Goal: Feedback & Contribution: Contribute content

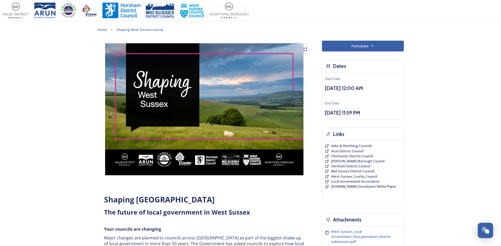
scroll to position [26, 0]
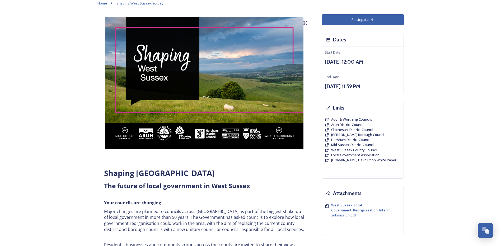
click at [363, 20] on button "Participate" at bounding box center [363, 19] width 82 height 11
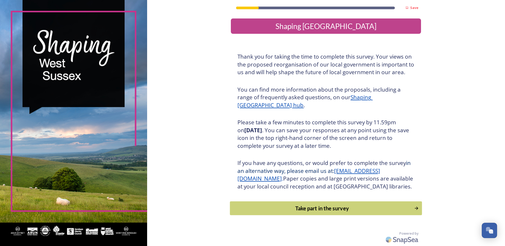
click at [316, 213] on div "Take part in the survey" at bounding box center [322, 209] width 179 height 8
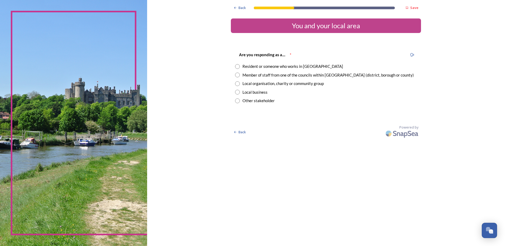
click at [278, 67] on div "Resident or someone who works in West Sussex" at bounding box center [293, 66] width 101 height 6
radio input "true"
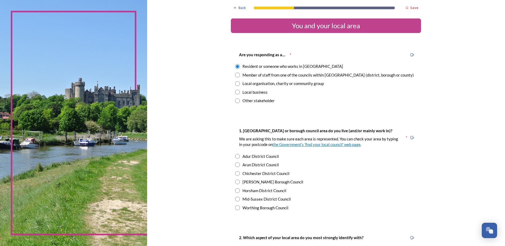
click at [265, 161] on div "1. Which district or borough council area do you live (and/or mainly work in)? …" at bounding box center [326, 169] width 190 height 94
click at [265, 164] on div "Arun District Council" at bounding box center [261, 165] width 36 height 6
radio input "true"
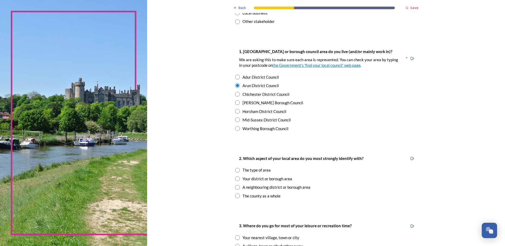
click at [235, 179] on input "radio" at bounding box center [237, 179] width 5 height 5
radio input "true"
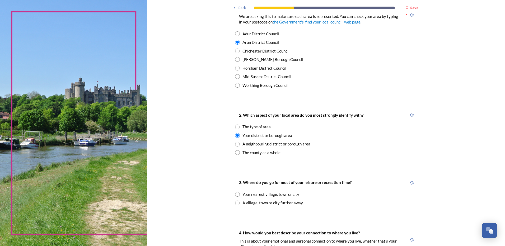
scroll to position [132, 0]
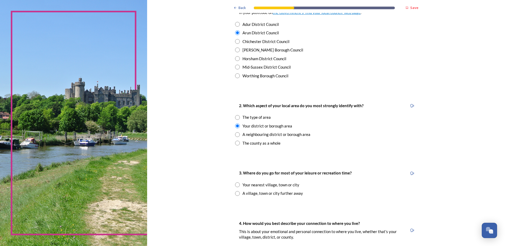
click at [243, 187] on div "Your nearest village, town or city" at bounding box center [271, 185] width 57 height 6
radio input "true"
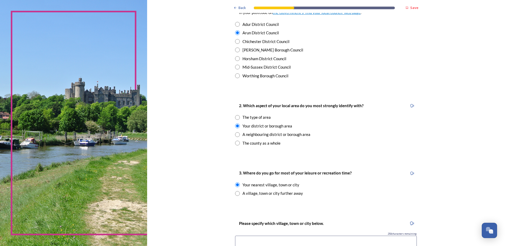
scroll to position [185, 0]
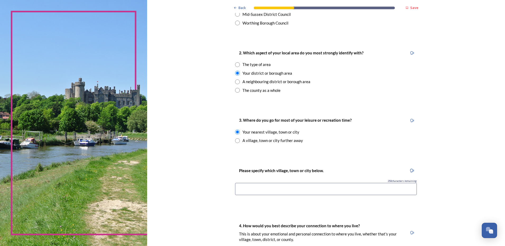
click at [287, 193] on input at bounding box center [326, 189] width 182 height 12
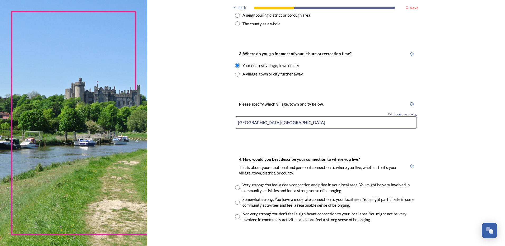
scroll to position [264, 0]
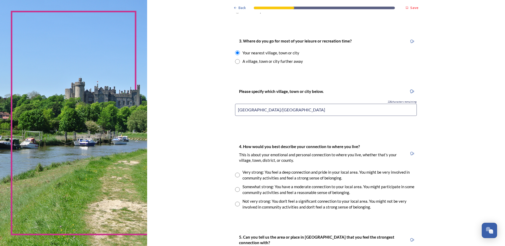
type input "Littlehampton/Rustington"
click at [237, 191] on input "radio" at bounding box center [237, 189] width 5 height 5
radio input "true"
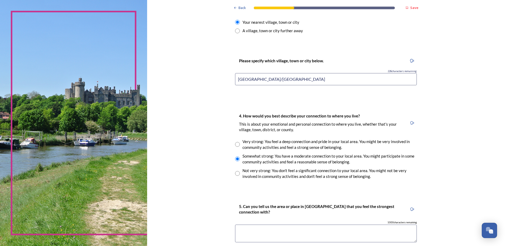
scroll to position [344, 0]
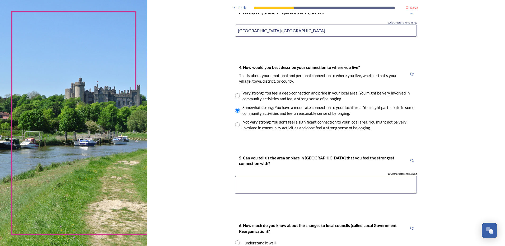
click at [304, 182] on textarea at bounding box center [326, 185] width 182 height 18
type textarea "W"
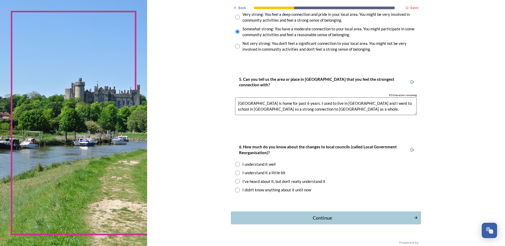
scroll to position [423, 0]
type textarea "Littlehampton is home for past 6 years. I used to live in Worthing and I went t…"
drag, startPoint x: 276, startPoint y: 173, endPoint x: 272, endPoint y: 186, distance: 13.5
click at [276, 173] on div "I understand it a little bit" at bounding box center [264, 172] width 43 height 6
radio input "true"
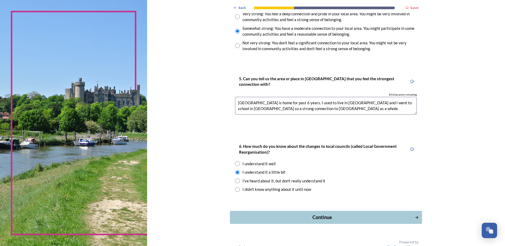
click at [310, 217] on div "Continue" at bounding box center [322, 217] width 179 height 7
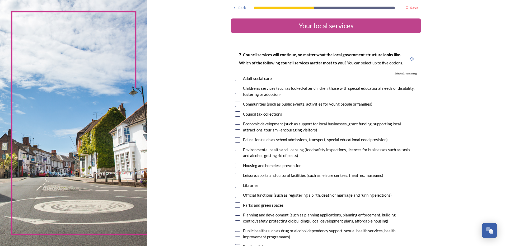
click at [236, 103] on input "checkbox" at bounding box center [237, 104] width 5 height 5
checkbox input "true"
click at [236, 77] on input "checkbox" at bounding box center [237, 78] width 5 height 5
checkbox input "true"
click at [237, 93] on input "checkbox" at bounding box center [237, 91] width 5 height 5
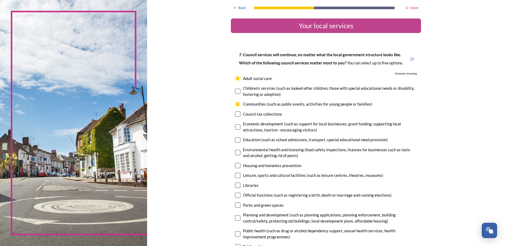
checkbox input "true"
click at [236, 128] on input "checkbox" at bounding box center [237, 127] width 5 height 5
checkbox input "true"
click at [235, 152] on input "checkbox" at bounding box center [237, 152] width 5 height 5
checkbox input "true"
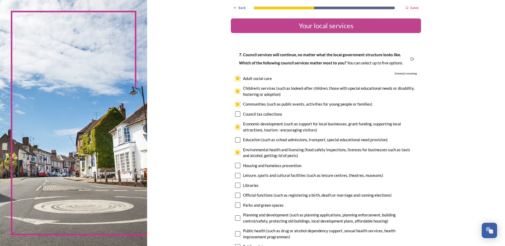
click at [236, 167] on input "checkbox" at bounding box center [237, 165] width 5 height 5
click at [239, 166] on div "Housing and homeless prevention" at bounding box center [326, 166] width 182 height 6
click at [237, 167] on input "checkbox" at bounding box center [237, 165] width 5 height 5
click at [236, 167] on input "checkbox" at bounding box center [237, 165] width 5 height 5
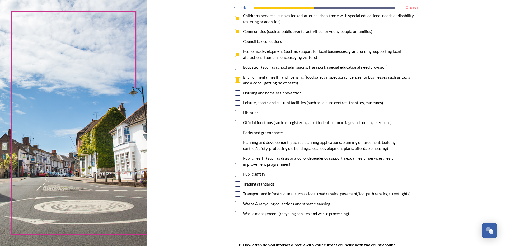
scroll to position [79, 0]
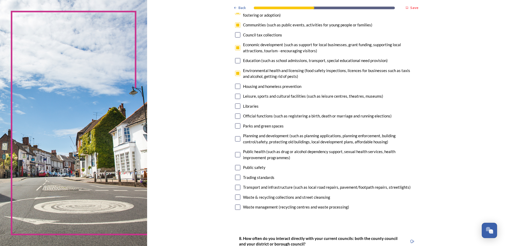
click at [235, 86] on input "checkbox" at bounding box center [237, 86] width 5 height 5
checkbox input "false"
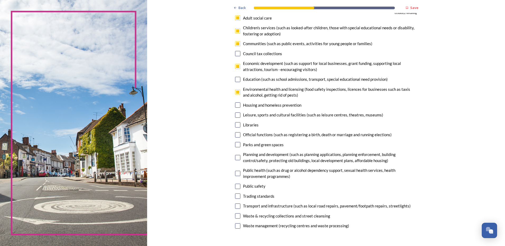
scroll to position [53, 0]
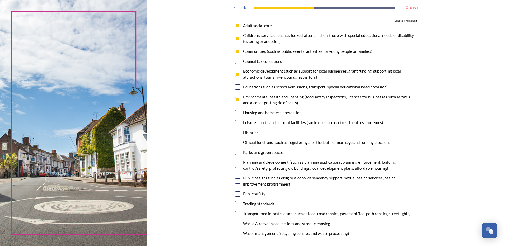
drag, startPoint x: 234, startPoint y: 30, endPoint x: 236, endPoint y: 26, distance: 4.5
click at [234, 30] on div "7. Council services will continue, no matter what the local government structur…" at bounding box center [326, 118] width 190 height 250
click at [236, 26] on input "checkbox" at bounding box center [237, 25] width 5 height 5
checkbox input "false"
click at [236, 40] on input "checkbox" at bounding box center [237, 38] width 5 height 5
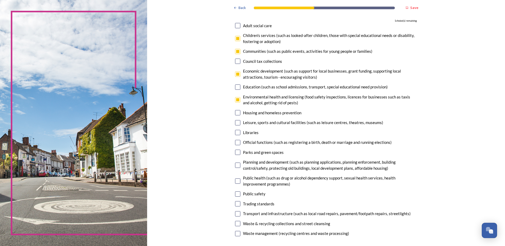
checkbox input "false"
click at [236, 51] on input "checkbox" at bounding box center [237, 51] width 5 height 5
checkbox input "false"
click at [237, 75] on input "checkbox" at bounding box center [237, 74] width 5 height 5
checkbox input "false"
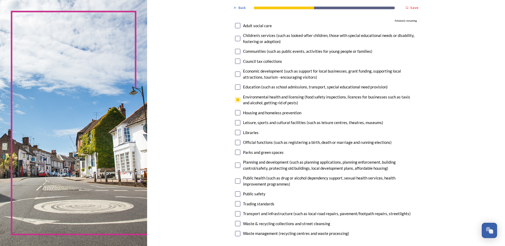
click at [237, 99] on input "checkbox" at bounding box center [237, 99] width 5 height 5
checkbox input "false"
click at [238, 225] on input "checkbox" at bounding box center [237, 223] width 5 height 5
drag, startPoint x: 238, startPoint y: 225, endPoint x: 271, endPoint y: 219, distance: 33.8
click at [238, 224] on input "checkbox" at bounding box center [237, 223] width 5 height 5
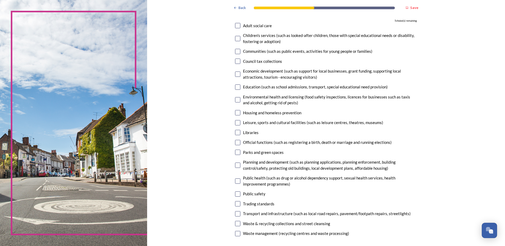
click at [237, 227] on input "checkbox" at bounding box center [237, 223] width 5 height 5
checkbox input "true"
click at [239, 123] on div "Leisure, sports and cultural facilities (such as leisure centres, theatres, mus…" at bounding box center [326, 123] width 182 height 6
click at [237, 124] on input "checkbox" at bounding box center [237, 122] width 5 height 5
click at [235, 122] on input "checkbox" at bounding box center [237, 122] width 5 height 5
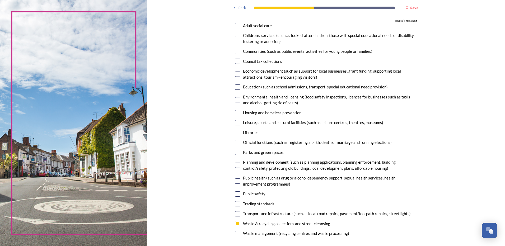
checkbox input "true"
click at [236, 38] on input "checkbox" at bounding box center [237, 38] width 5 height 5
checkbox input "true"
click at [236, 167] on input "checkbox" at bounding box center [237, 165] width 5 height 5
checkbox input "true"
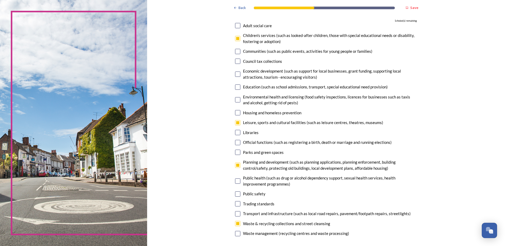
click at [237, 88] on input "checkbox" at bounding box center [237, 87] width 5 height 5
checkbox input "true"
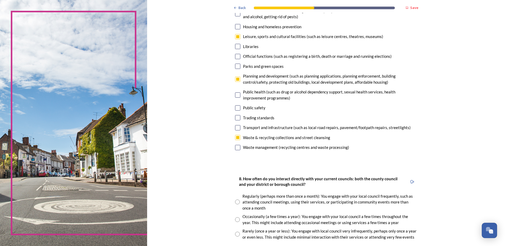
scroll to position [185, 0]
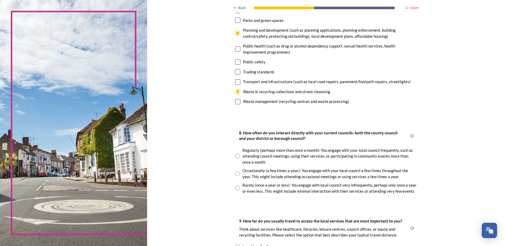
click at [236, 175] on input "radio" at bounding box center [237, 174] width 5 height 5
radio input "true"
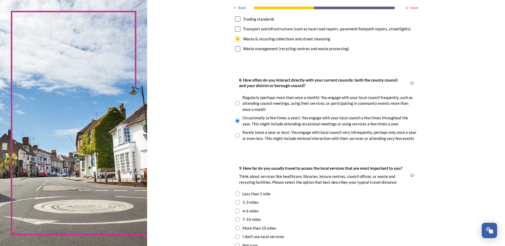
scroll to position [264, 0]
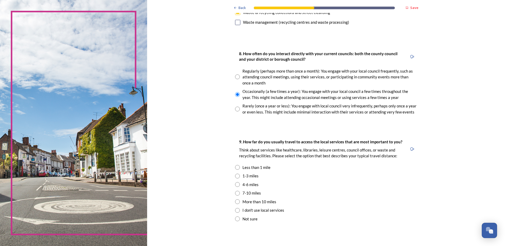
drag, startPoint x: 253, startPoint y: 177, endPoint x: 243, endPoint y: 177, distance: 10.0
click at [253, 177] on div "1-3 miles" at bounding box center [251, 176] width 16 height 6
radio input "true"
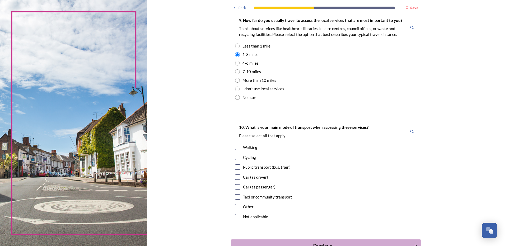
scroll to position [397, 0]
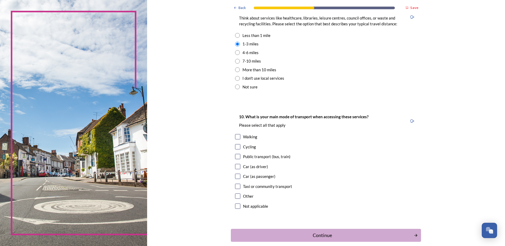
click at [237, 168] on input "checkbox" at bounding box center [237, 166] width 5 height 5
checkbox input "true"
drag, startPoint x: 325, startPoint y: 230, endPoint x: 327, endPoint y: 227, distance: 3.7
click at [326, 229] on button "Continue" at bounding box center [326, 235] width 192 height 13
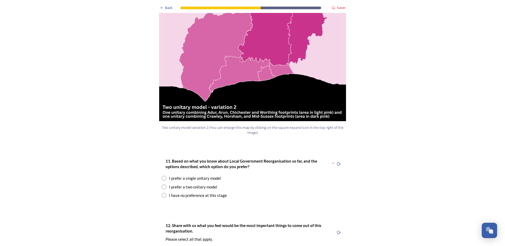
scroll to position [608, 0]
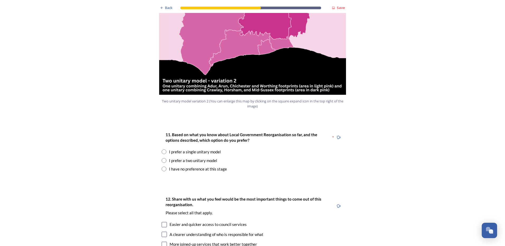
click at [213, 140] on div "11. Based on what you know about Local Government Reorganisation so far, and th…" at bounding box center [253, 151] width 190 height 51
click at [165, 149] on div "I prefer a single unitary model" at bounding box center [253, 152] width 182 height 6
radio input "true"
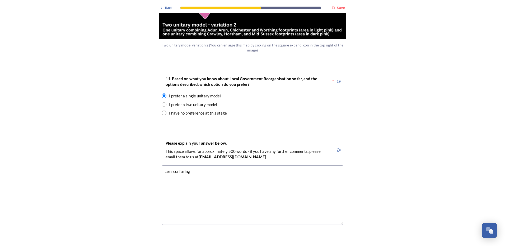
scroll to position [740, 0]
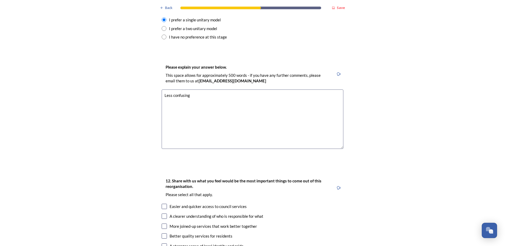
type textarea "Less confusing"
click at [331, 204] on div "Easier and quicker access to council services" at bounding box center [253, 207] width 182 height 6
checkbox input "true"
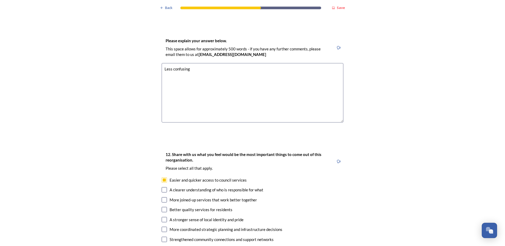
scroll to position [793, 0]
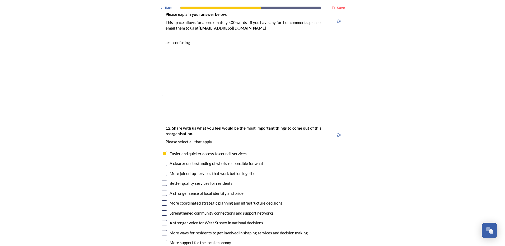
drag, startPoint x: 163, startPoint y: 188, endPoint x: 160, endPoint y: 188, distance: 3.2
click at [163, 201] on input "checkbox" at bounding box center [164, 203] width 5 height 5
click at [162, 201] on input "checkbox" at bounding box center [164, 203] width 5 height 5
click at [165, 201] on input "checkbox" at bounding box center [164, 203] width 5 height 5
drag, startPoint x: 162, startPoint y: 188, endPoint x: 133, endPoint y: 195, distance: 29.2
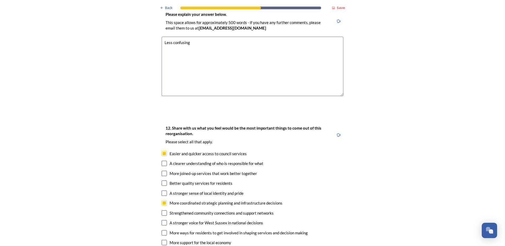
click at [162, 201] on input "checkbox" at bounding box center [164, 203] width 5 height 5
click at [163, 201] on input "checkbox" at bounding box center [164, 203] width 5 height 5
checkbox input "true"
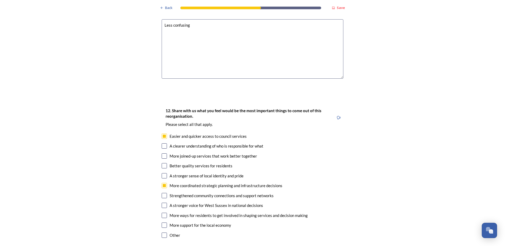
scroll to position [819, 0]
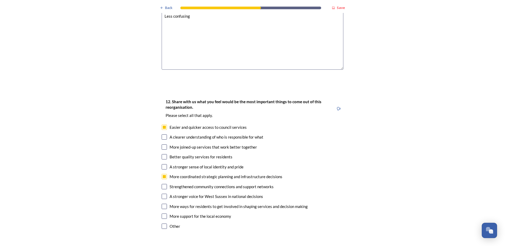
click at [163, 194] on input "checkbox" at bounding box center [164, 196] width 5 height 5
checkbox input "true"
click at [163, 145] on input "checkbox" at bounding box center [164, 147] width 5 height 5
checkbox input "true"
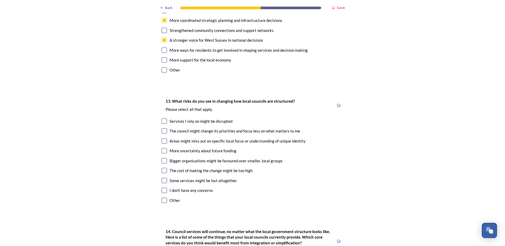
scroll to position [978, 0]
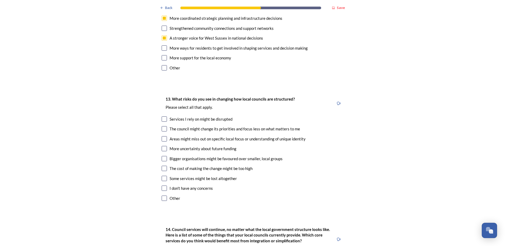
click at [162, 136] on input "checkbox" at bounding box center [164, 138] width 5 height 5
checkbox input "true"
click at [163, 166] on input "checkbox" at bounding box center [164, 168] width 5 height 5
checkbox input "true"
click at [162, 176] on input "checkbox" at bounding box center [164, 178] width 5 height 5
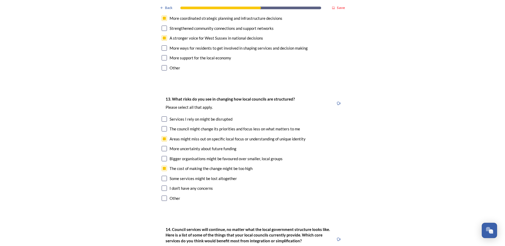
checkbox input "true"
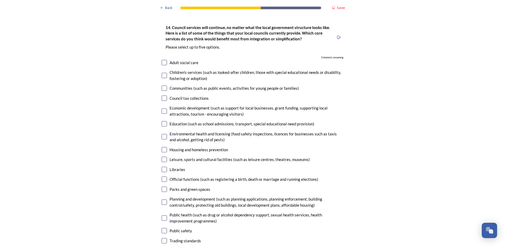
scroll to position [1190, 0]
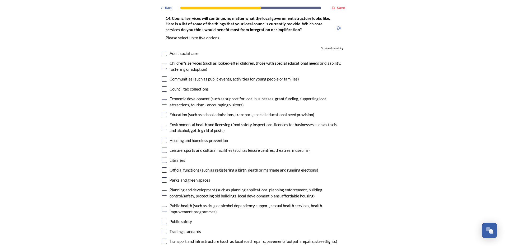
click at [162, 64] on input "checkbox" at bounding box center [164, 66] width 5 height 5
checkbox input "true"
click at [164, 112] on input "checkbox" at bounding box center [164, 114] width 5 height 5
click at [162, 112] on input "checkbox" at bounding box center [164, 114] width 5 height 5
click at [163, 112] on input "checkbox" at bounding box center [164, 114] width 5 height 5
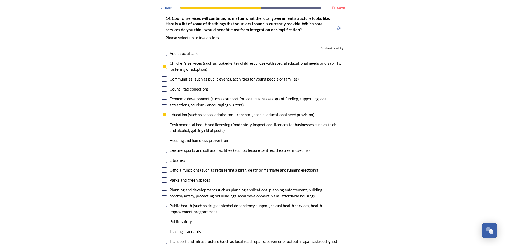
click at [164, 112] on input "checkbox" at bounding box center [164, 114] width 5 height 5
checkbox input "false"
click at [163, 138] on input "checkbox" at bounding box center [164, 140] width 5 height 5
checkbox input "true"
click at [162, 148] on input "checkbox" at bounding box center [164, 150] width 5 height 5
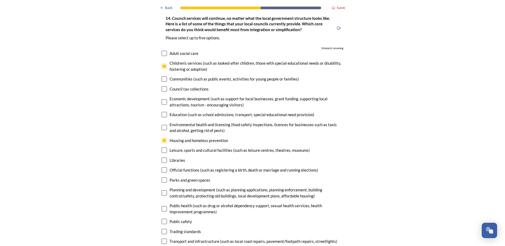
checkbox input "true"
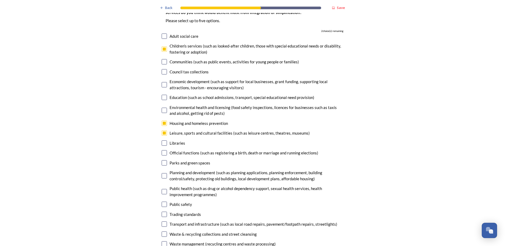
scroll to position [1216, 0]
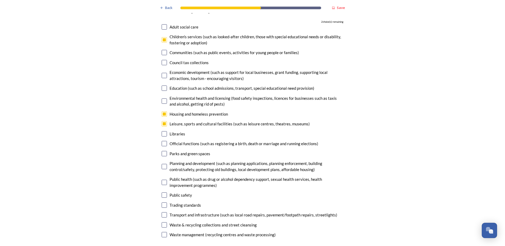
click at [163, 164] on input "checkbox" at bounding box center [164, 166] width 5 height 5
checkbox input "true"
click at [164, 213] on input "checkbox" at bounding box center [164, 215] width 5 height 5
checkbox input "true"
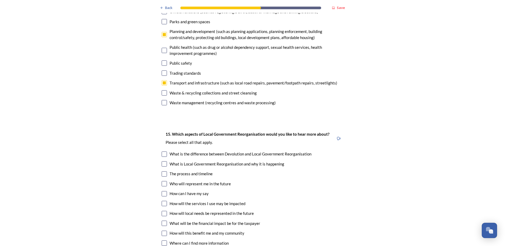
scroll to position [1375, 0]
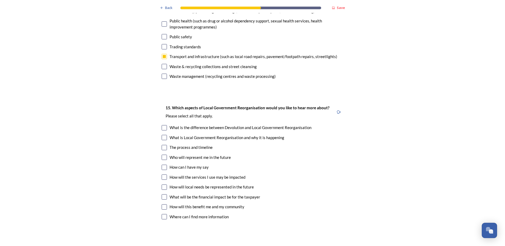
click at [163, 195] on input "checkbox" at bounding box center [164, 197] width 5 height 5
checkbox input "true"
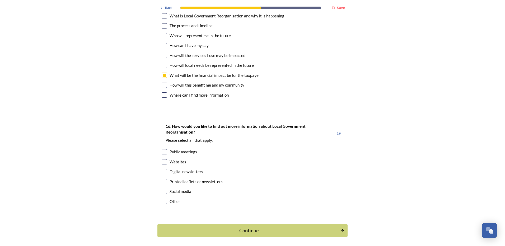
scroll to position [1502, 0]
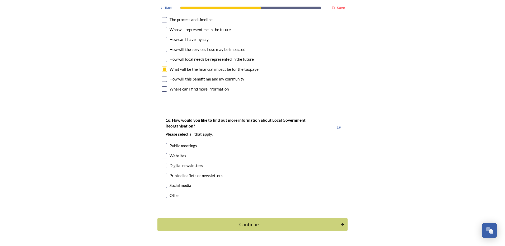
click at [166, 163] on div "Digital newsletters" at bounding box center [253, 166] width 182 height 6
checkbox input "true"
click at [162, 183] on input "checkbox" at bounding box center [164, 185] width 5 height 5
click at [163, 183] on input "checkbox" at bounding box center [164, 185] width 5 height 5
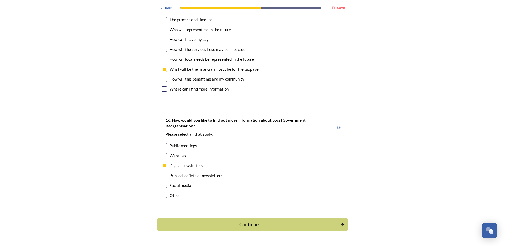
checkbox input "true"
click at [165, 143] on input "checkbox" at bounding box center [164, 145] width 5 height 5
checkbox input "true"
click at [265, 221] on div "Continue" at bounding box center [248, 224] width 177 height 7
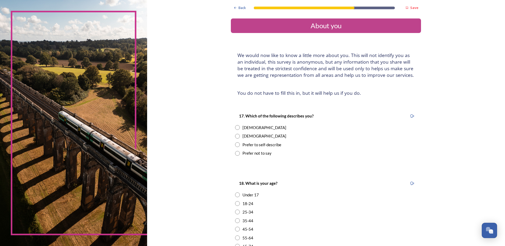
click at [236, 127] on input "radio" at bounding box center [237, 127] width 5 height 5
radio input "true"
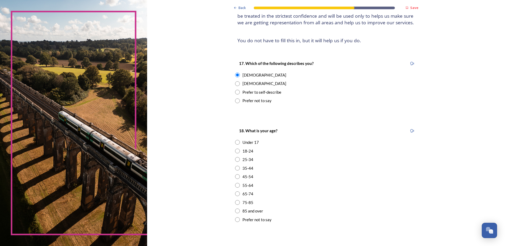
scroll to position [53, 0]
click at [235, 169] on input "radio" at bounding box center [237, 168] width 5 height 5
radio input "true"
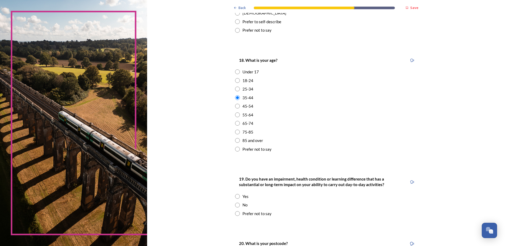
scroll to position [132, 0]
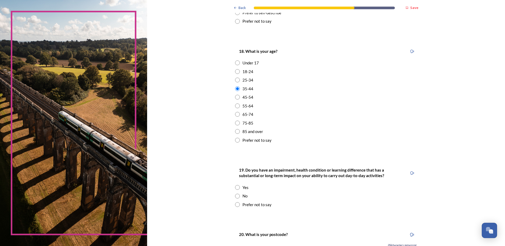
click at [243, 196] on div "No" at bounding box center [245, 196] width 5 height 6
radio input "true"
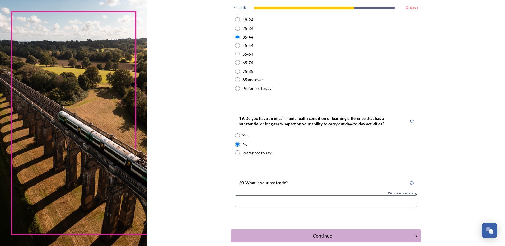
scroll to position [185, 0]
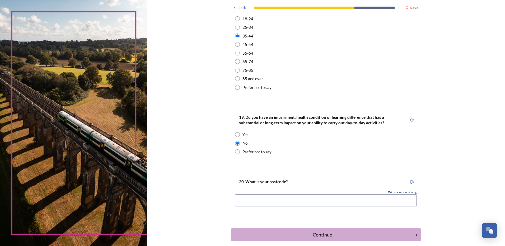
click at [299, 203] on input at bounding box center [326, 201] width 182 height 12
type input "BN17 7GX"
click at [313, 233] on div "Continue" at bounding box center [322, 235] width 179 height 7
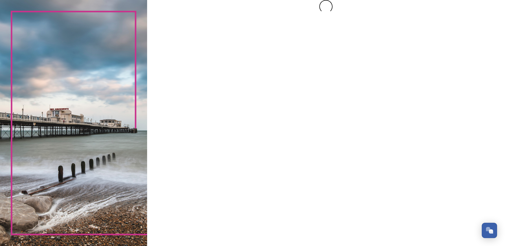
scroll to position [0, 0]
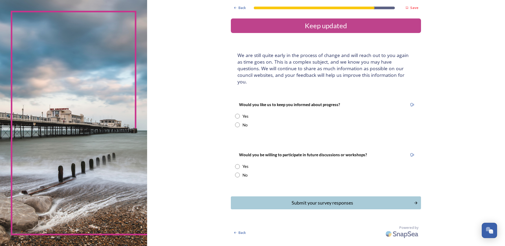
click at [239, 123] on input "radio" at bounding box center [237, 125] width 5 height 5
radio input "true"
click at [237, 164] on input "radio" at bounding box center [237, 166] width 5 height 5
radio input "true"
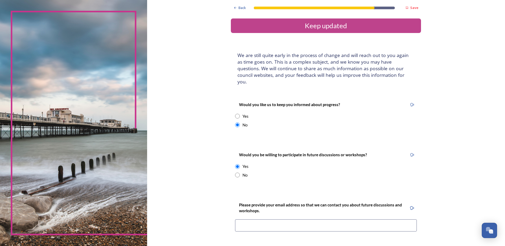
click at [315, 222] on input at bounding box center [326, 226] width 182 height 12
type input "sophire@me.com"
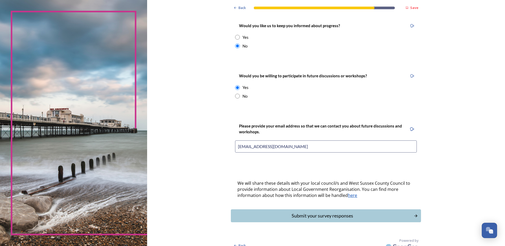
scroll to position [79, 0]
click at [311, 212] on div "Submit your survey responses" at bounding box center [322, 215] width 179 height 7
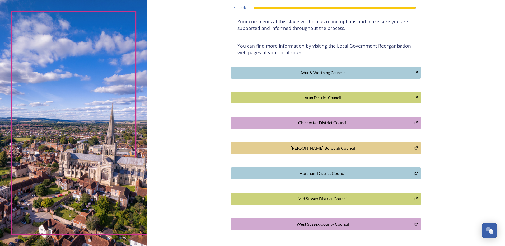
scroll to position [94, 0]
